Goal: Complete application form

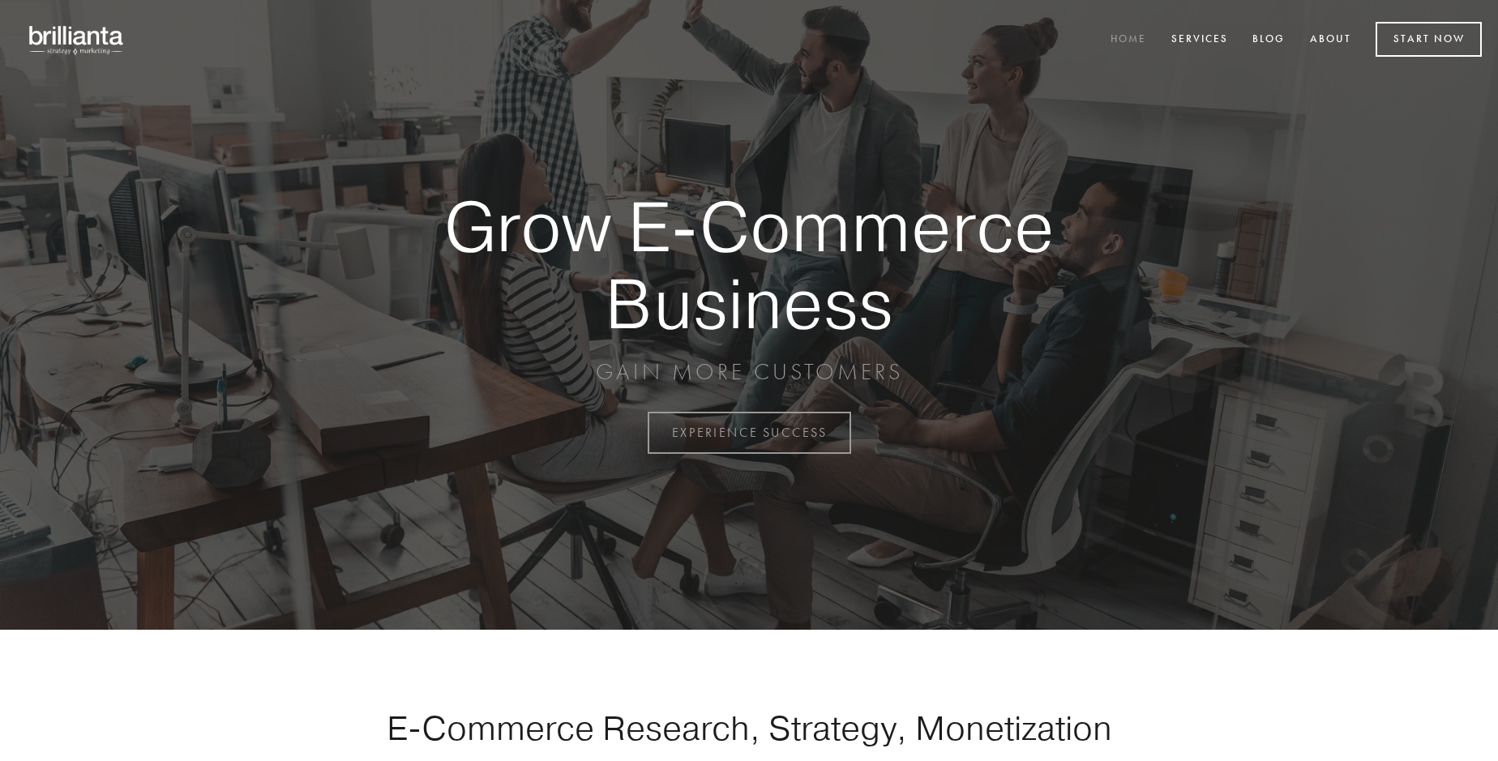
scroll to position [4249, 0]
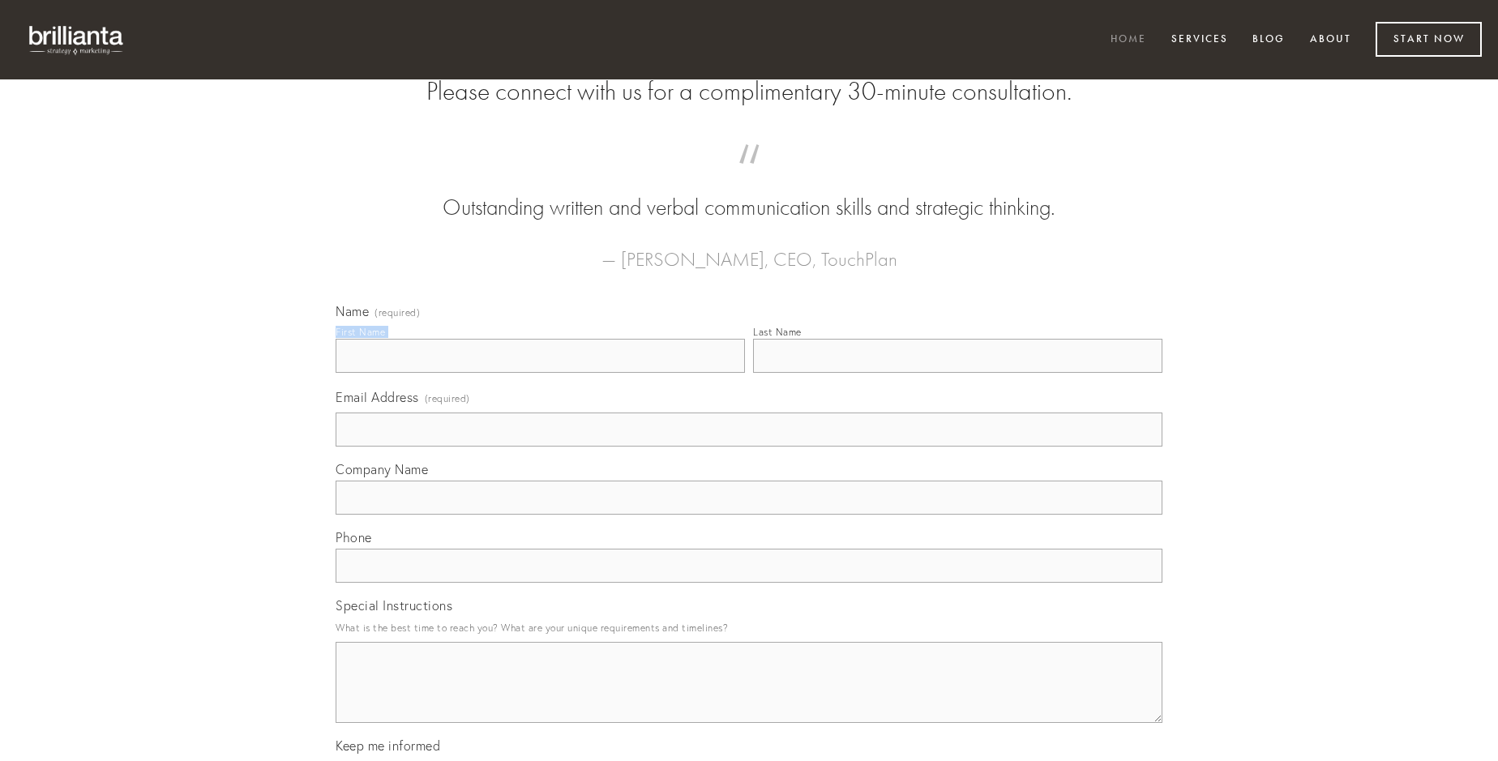
type input "[PERSON_NAME]"
click at [957, 373] on input "Last Name" at bounding box center [957, 356] width 409 height 34
type input "[PERSON_NAME]"
click at [749, 447] on input "Email Address (required)" at bounding box center [749, 430] width 827 height 34
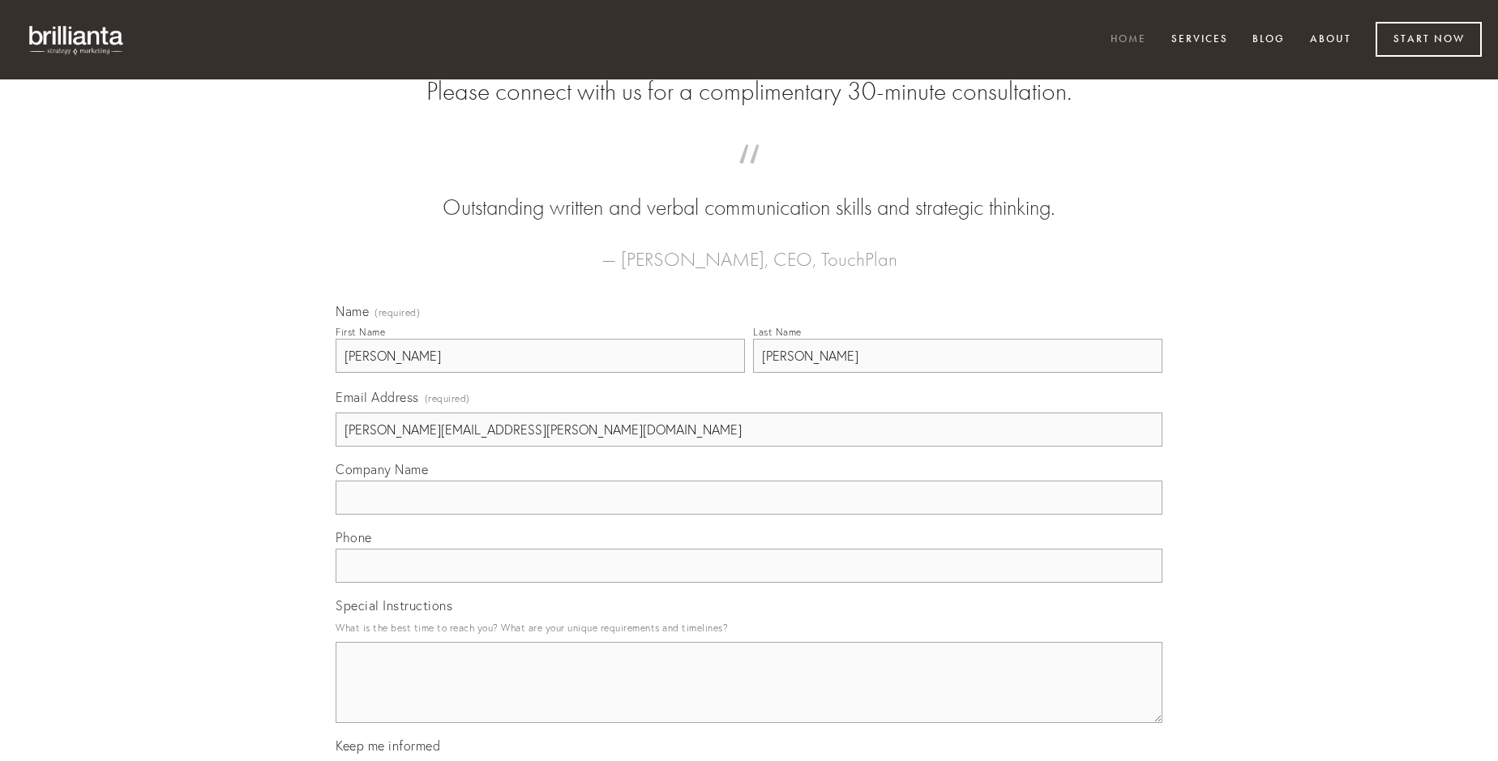
type input "[PERSON_NAME][EMAIL_ADDRESS][PERSON_NAME][DOMAIN_NAME]"
click at [749, 515] on input "Company Name" at bounding box center [749, 498] width 827 height 34
type input "aegre"
click at [749, 583] on input "text" at bounding box center [749, 566] width 827 height 34
click at [749, 697] on textarea "Special Instructions" at bounding box center [749, 682] width 827 height 81
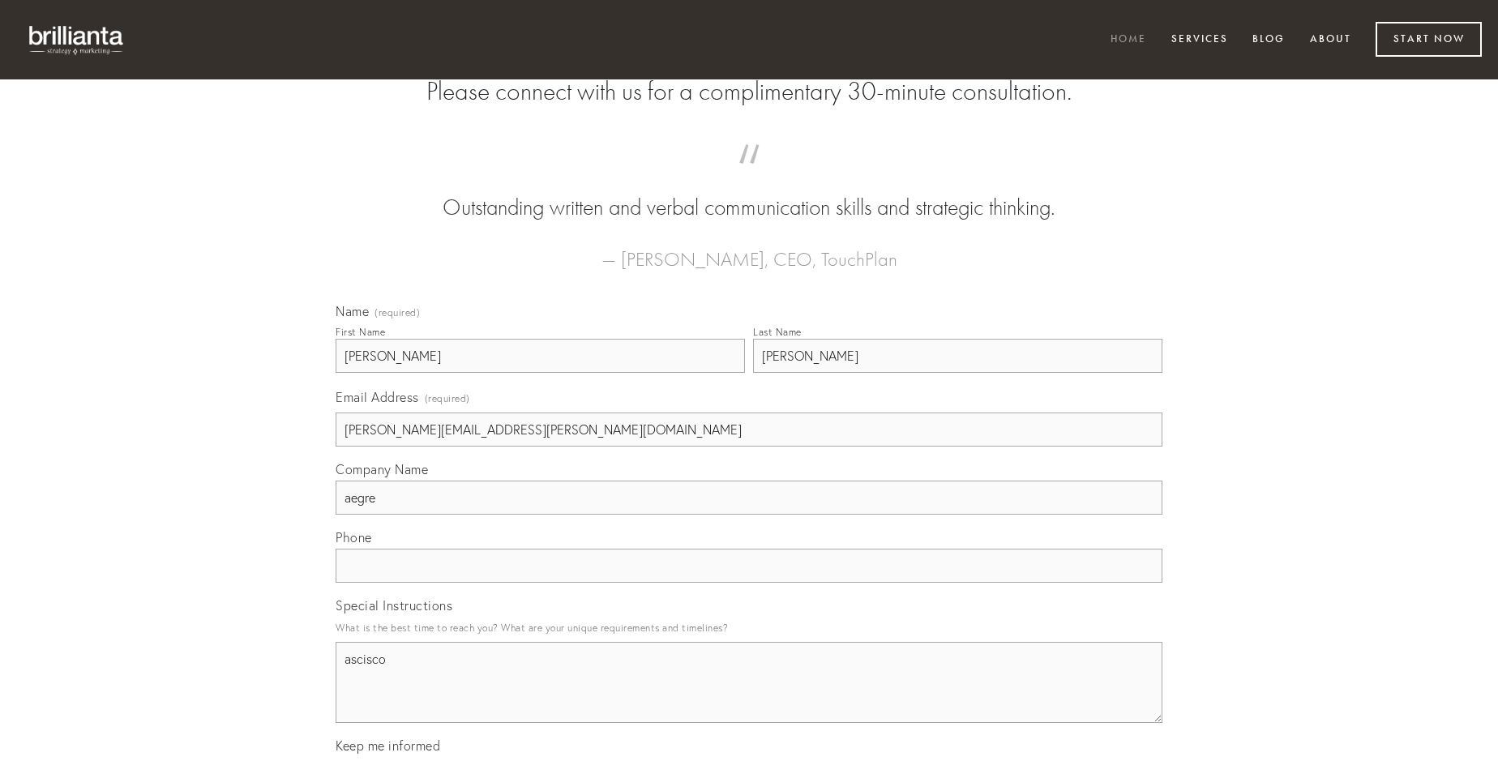
type textarea "ascisco"
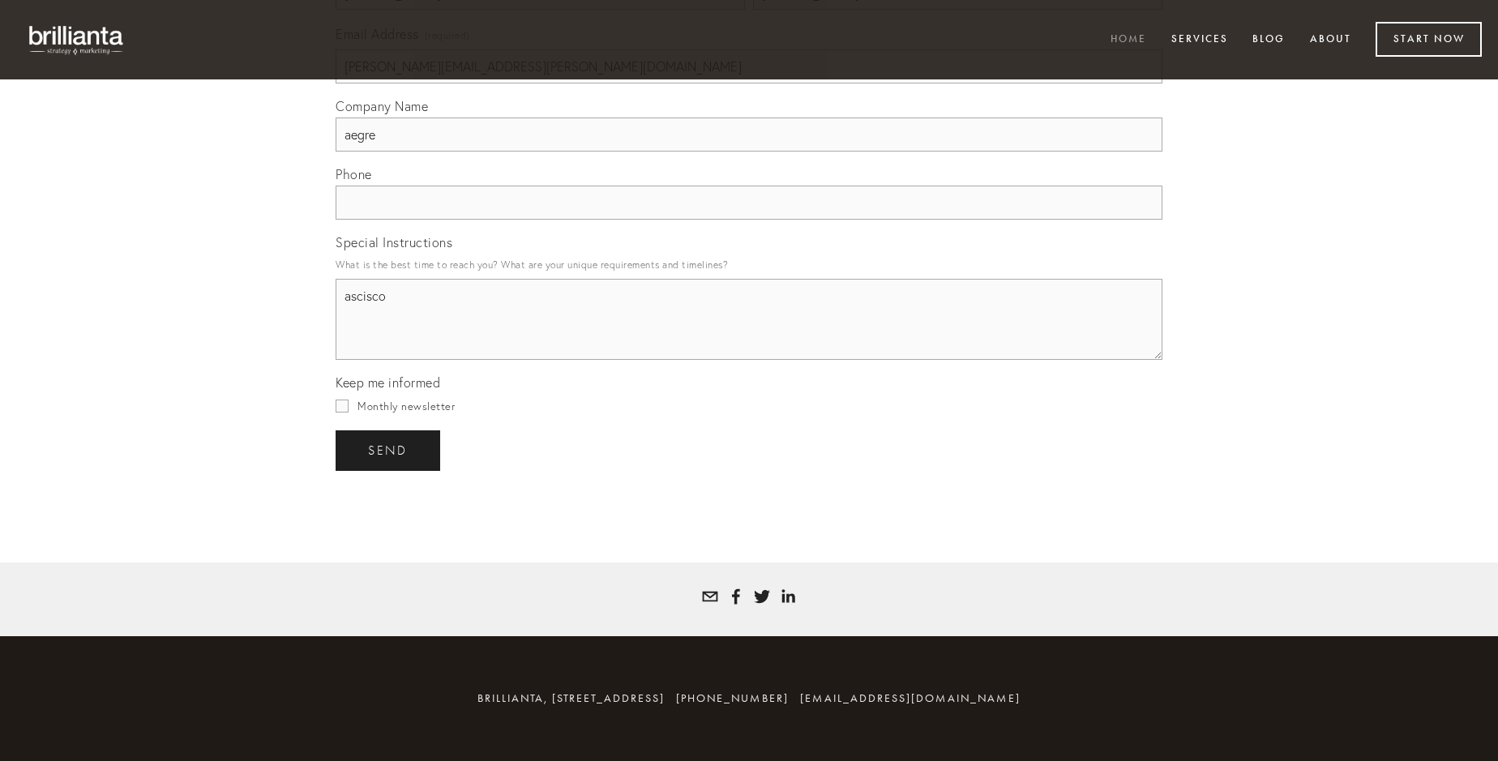
click at [389, 450] on span "send" at bounding box center [388, 450] width 40 height 15
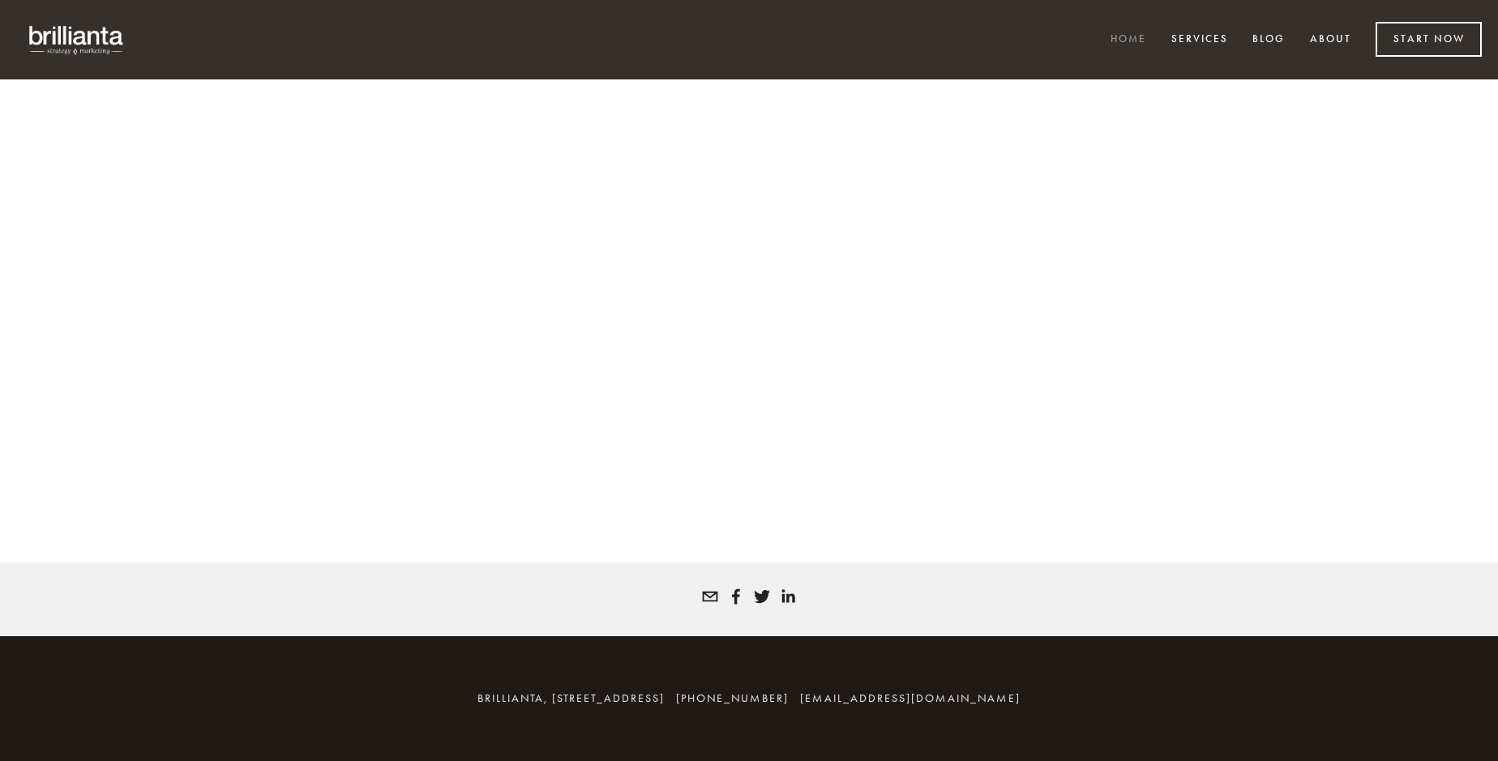
scroll to position [4227, 0]
